Goal: Check status: Check status

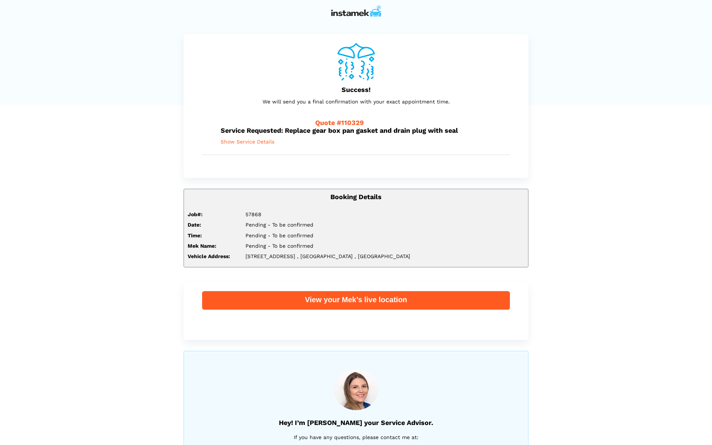
click at [256, 143] on span "Show Service Details" at bounding box center [248, 142] width 54 height 6
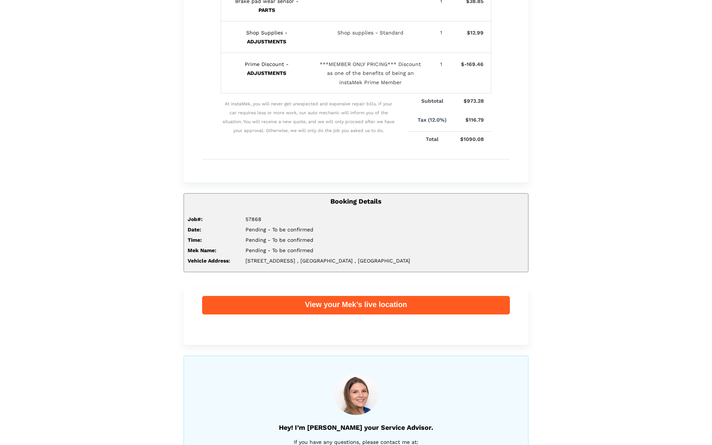
scroll to position [291, 0]
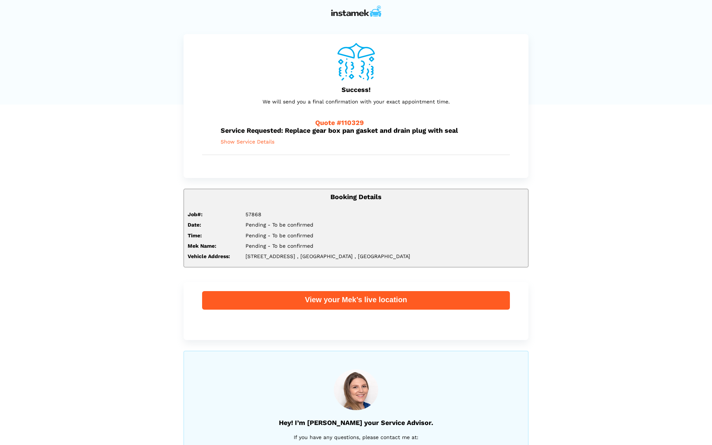
click at [320, 123] on span "Quote #110329" at bounding box center [339, 123] width 49 height 8
drag, startPoint x: 317, startPoint y: 122, endPoint x: 333, endPoint y: 136, distance: 21.5
click at [333, 136] on div "Quote #110329 Service Requested: Replace gear box pan gasket and drain plug wit…" at bounding box center [356, 131] width 308 height 45
click at [253, 143] on span "Show Service Details" at bounding box center [248, 142] width 54 height 6
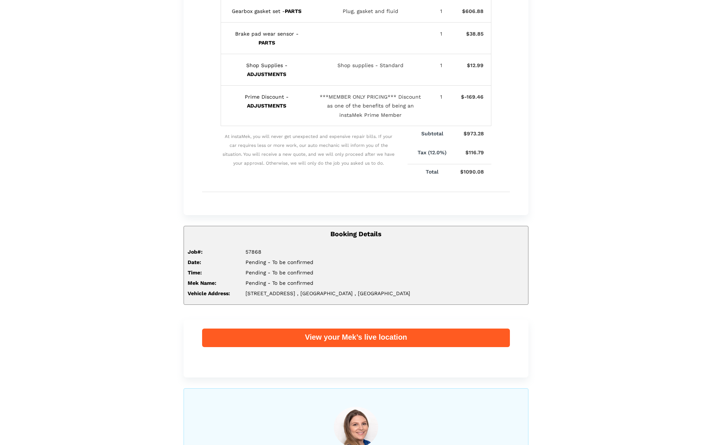
scroll to position [214, 0]
